Goal: Find contact information: Find contact information

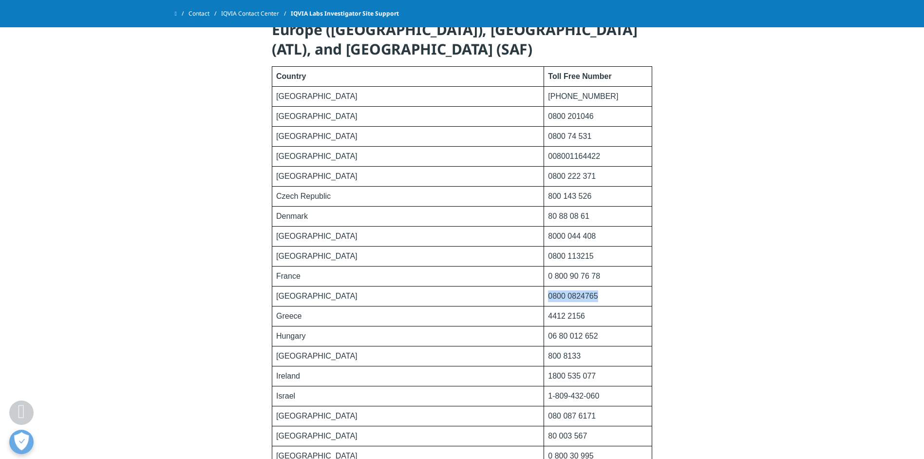
drag, startPoint x: 494, startPoint y: 294, endPoint x: 563, endPoint y: 294, distance: 69.2
click at [563, 294] on td "0800 0824765" at bounding box center [598, 297] width 108 height 20
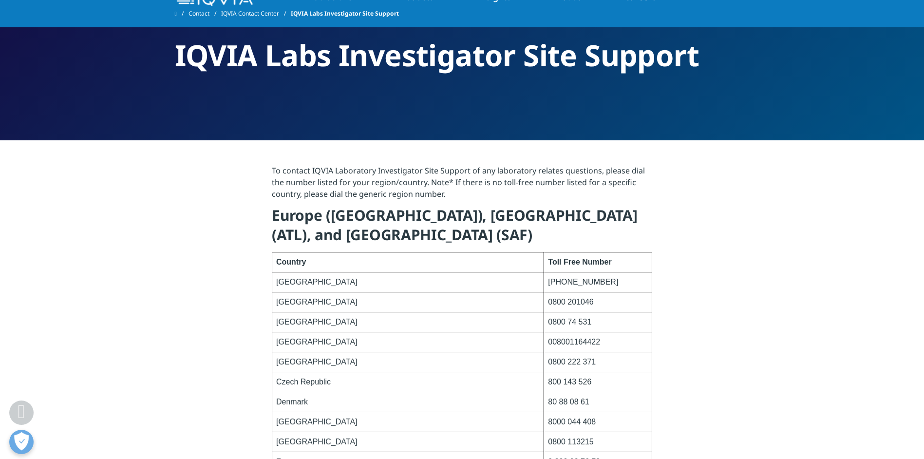
scroll to position [49, 0]
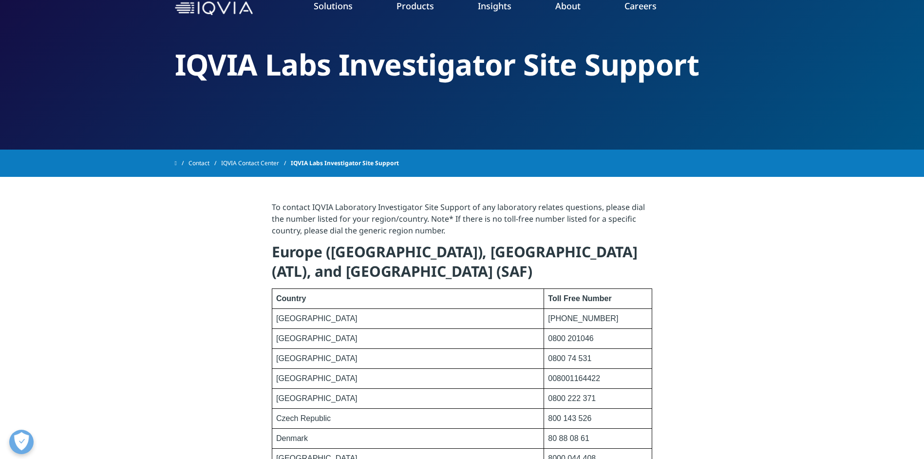
click at [349, 239] on p "To contact IQVIA Laboratory Investigator Site Support of any laboratory relates…" at bounding box center [462, 221] width 381 height 41
drag, startPoint x: 305, startPoint y: 230, endPoint x: 449, endPoint y: 226, distance: 143.8
click at [448, 226] on p "To contact IQVIA Laboratory Investigator Site Support of any laboratory relates…" at bounding box center [462, 221] width 381 height 41
copy p "please dial the generic region number."
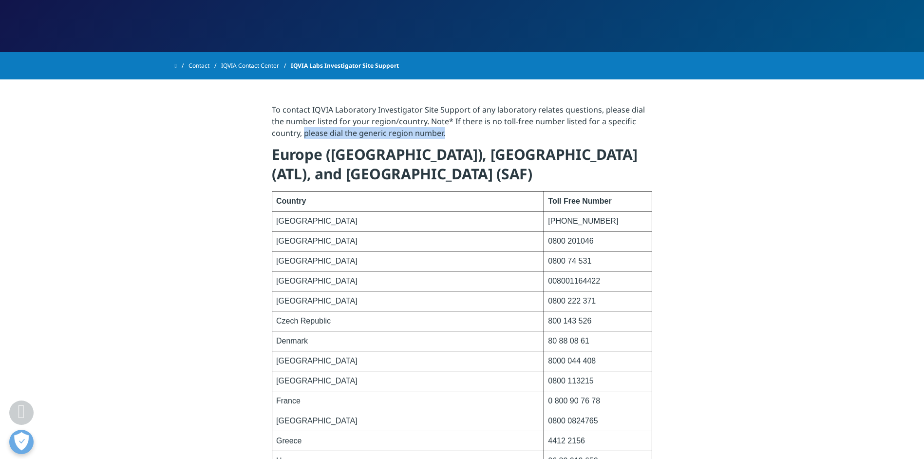
scroll to position [195, 0]
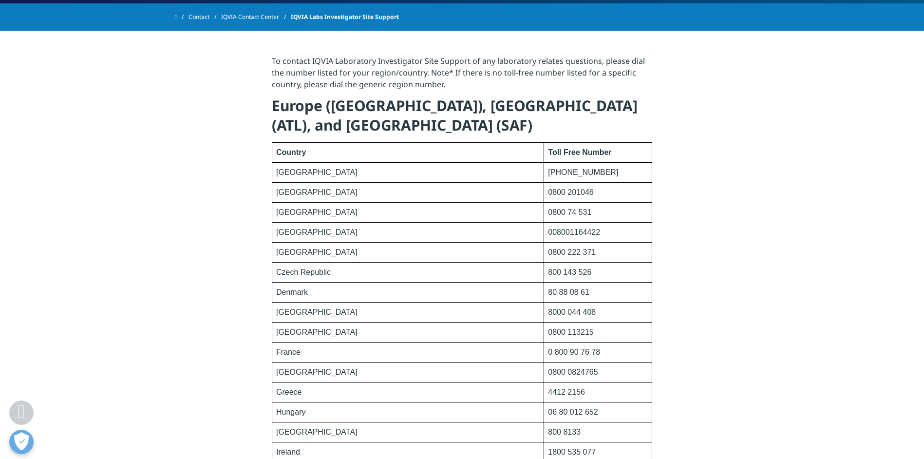
click at [486, 347] on td "France" at bounding box center [408, 353] width 272 height 20
drag, startPoint x: 281, startPoint y: 370, endPoint x: 574, endPoint y: 371, distance: 293.8
click at [574, 371] on tr "[GEOGRAPHIC_DATA] 0800 0824765" at bounding box center [462, 373] width 380 height 20
drag, startPoint x: 574, startPoint y: 371, endPoint x: 502, endPoint y: 374, distance: 72.2
drag, startPoint x: 502, startPoint y: 374, endPoint x: 353, endPoint y: 354, distance: 150.4
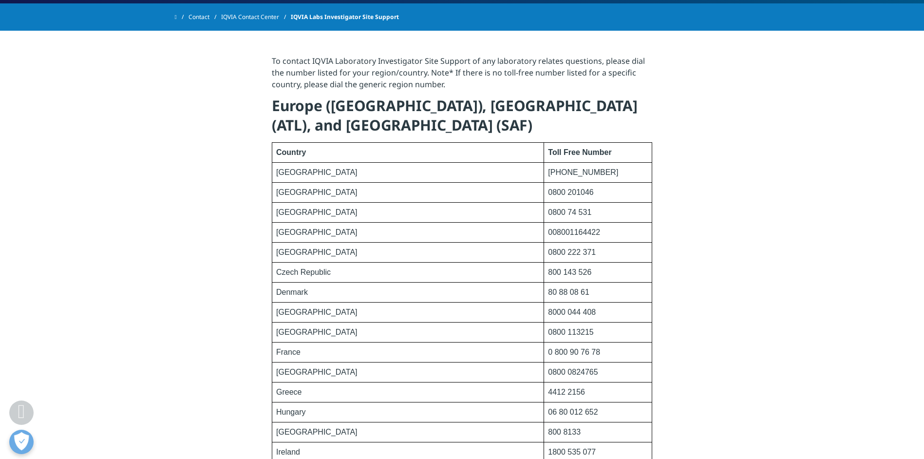
click at [372, 352] on td "France" at bounding box center [408, 353] width 272 height 20
drag, startPoint x: 496, startPoint y: 371, endPoint x: 576, endPoint y: 371, distance: 80.4
click at [576, 371] on td "0800 0824765" at bounding box center [598, 373] width 108 height 20
drag, startPoint x: 576, startPoint y: 371, endPoint x: 549, endPoint y: 371, distance: 27.3
click at [571, 371] on td "0800 0824765" at bounding box center [598, 373] width 108 height 20
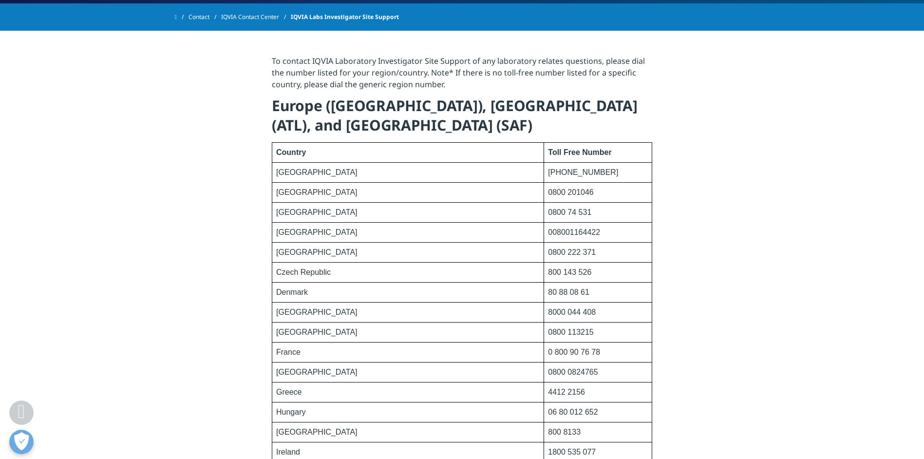
drag, startPoint x: 495, startPoint y: 371, endPoint x: 487, endPoint y: 370, distance: 7.9
click at [487, 370] on tr "[GEOGRAPHIC_DATA] 0800 0824765" at bounding box center [462, 373] width 380 height 20
copy tr "0800 0824765"
